Goal: Navigation & Orientation: Find specific page/section

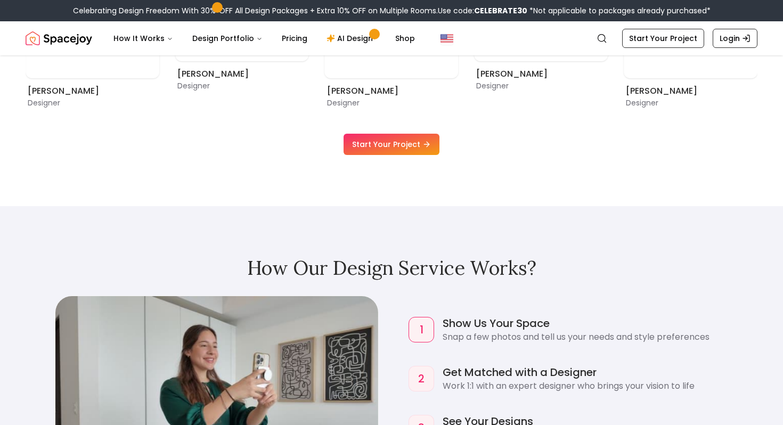
scroll to position [955, 0]
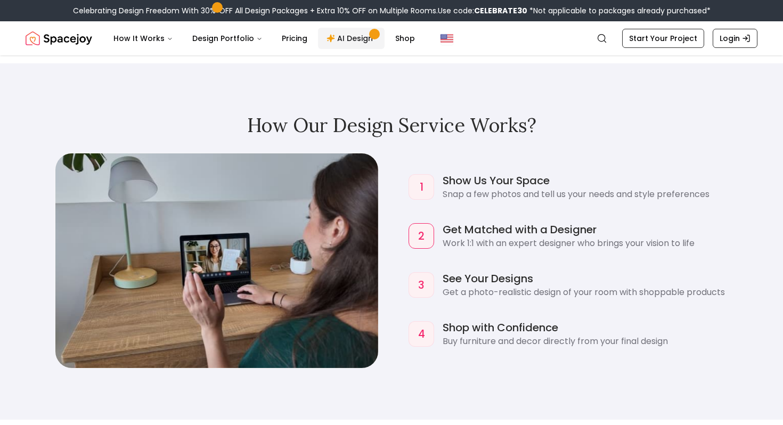
click at [346, 34] on link "AI Design" at bounding box center [351, 38] width 67 height 21
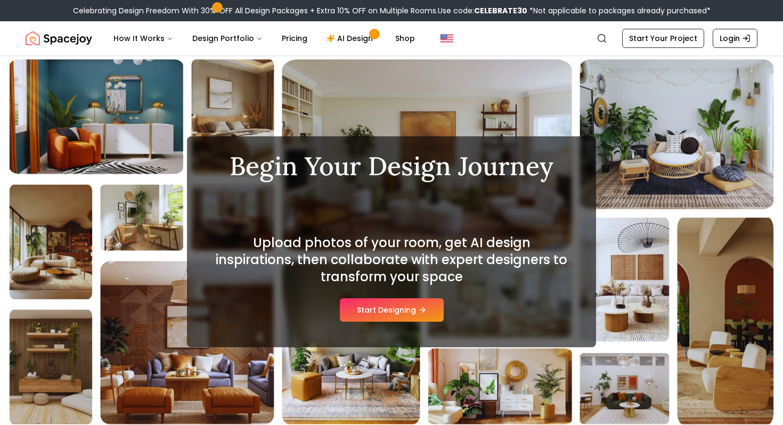
click at [39, 39] on img "Spacejoy" at bounding box center [59, 38] width 67 height 21
